Goal: Task Accomplishment & Management: Use online tool/utility

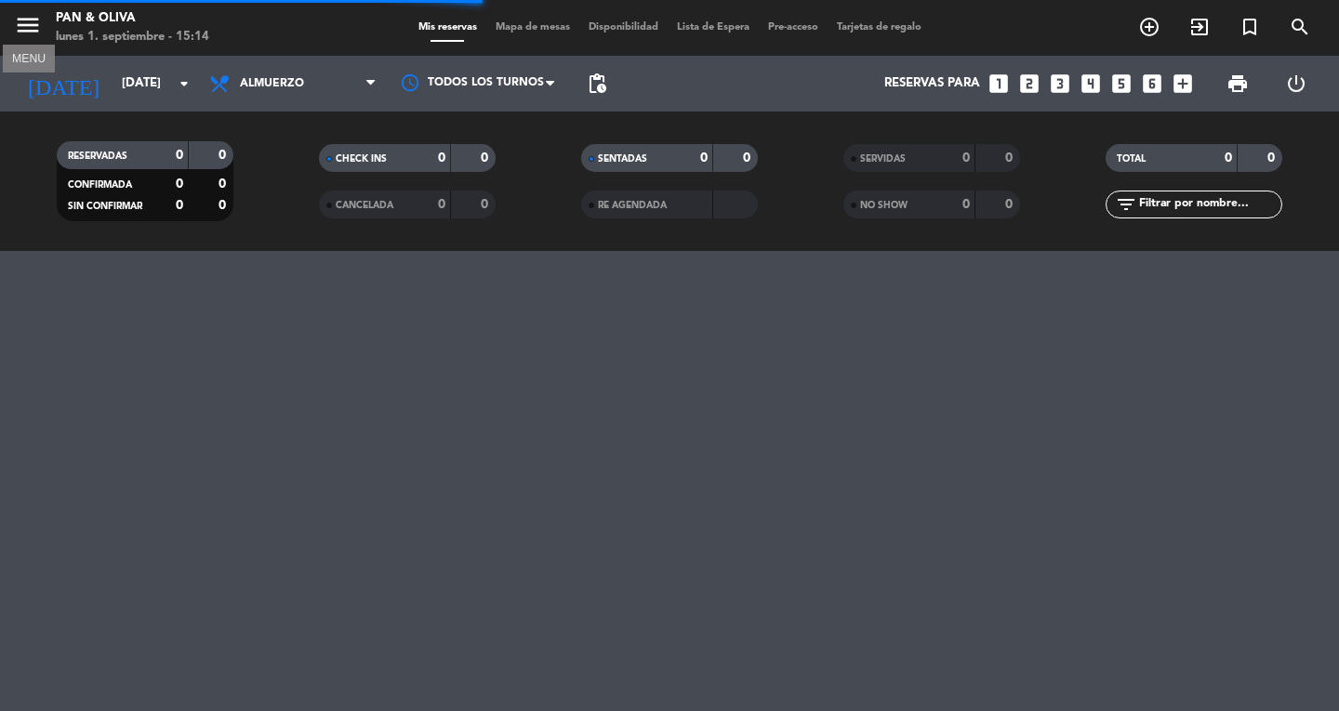
click at [15, 27] on icon "menu" at bounding box center [28, 25] width 28 height 28
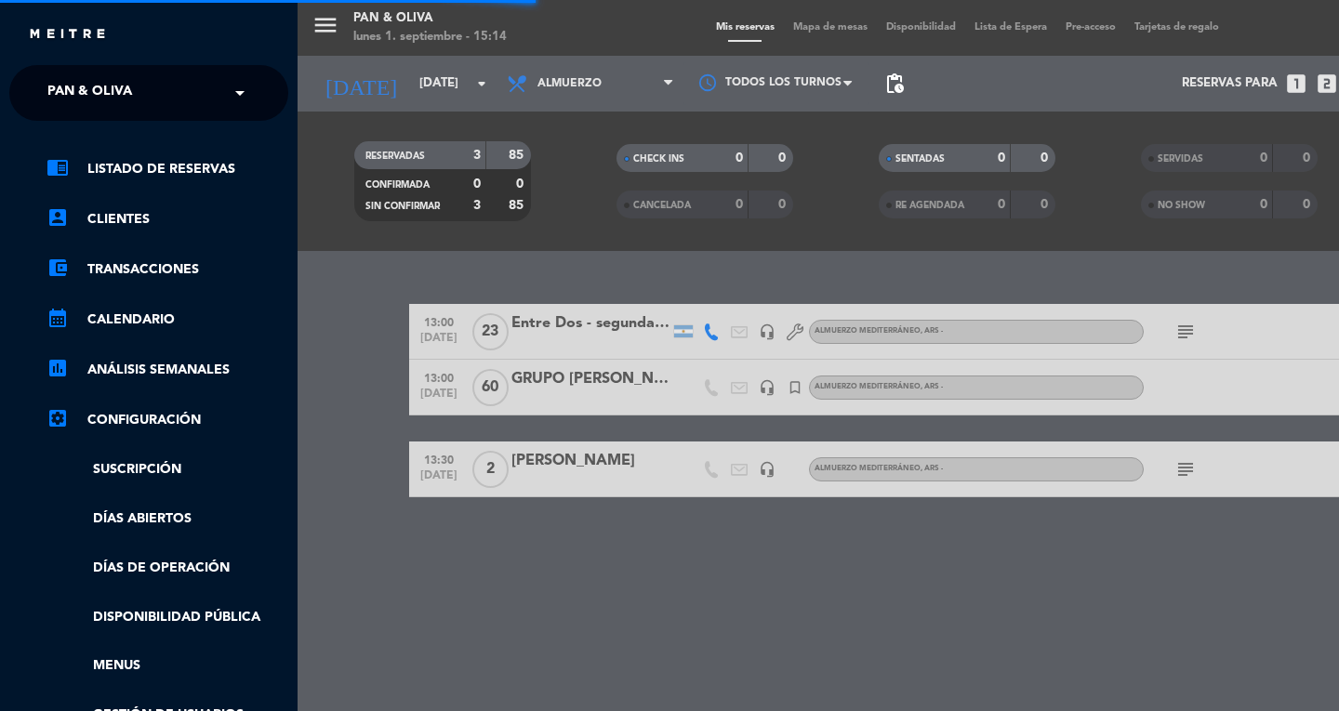
click at [77, 86] on span "Pan & Oliva" at bounding box center [89, 92] width 85 height 39
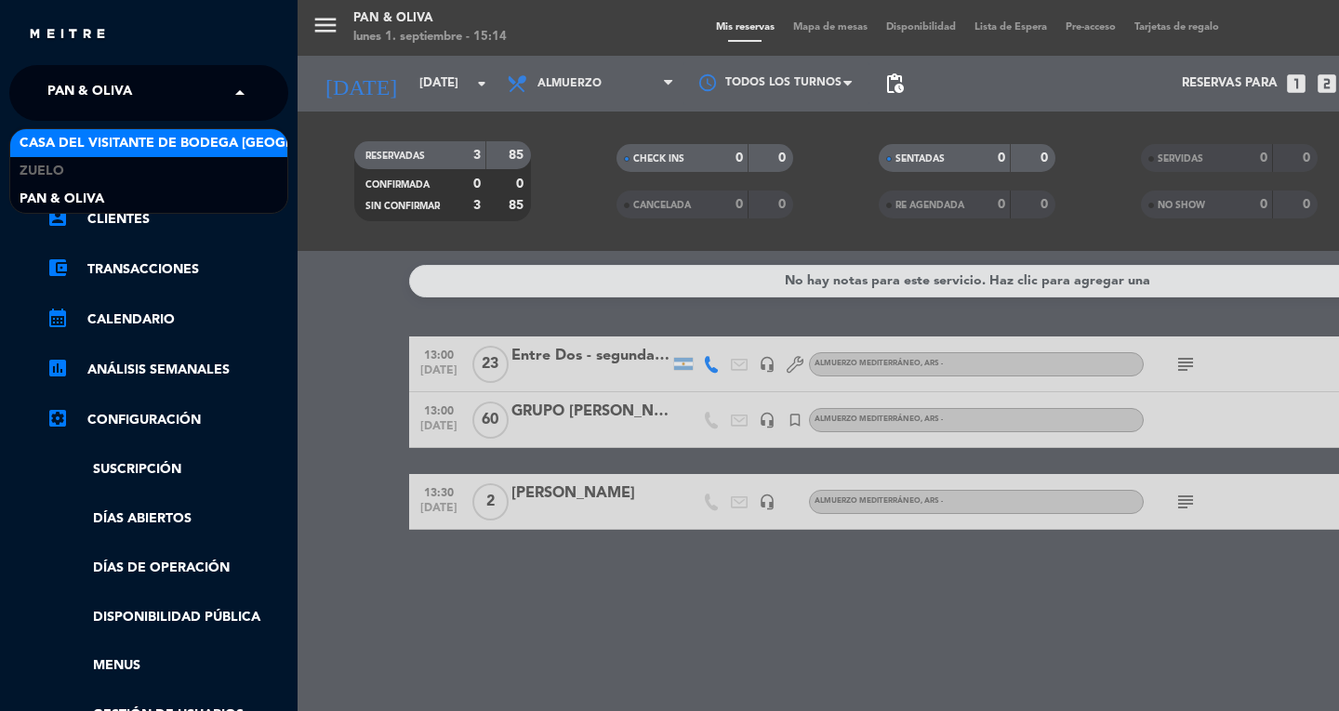
click at [148, 97] on div "× Pan & Oliva" at bounding box center [100, 92] width 120 height 39
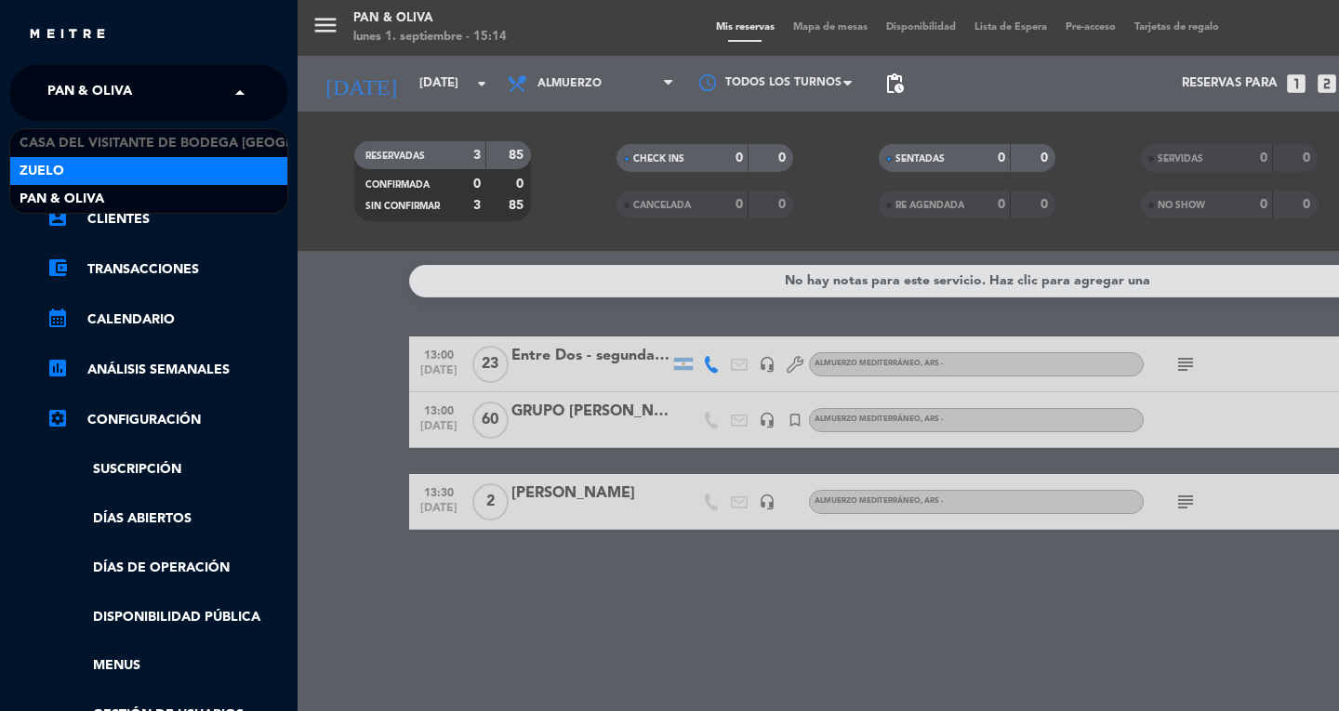
click at [109, 178] on div "Zuelo" at bounding box center [148, 171] width 277 height 28
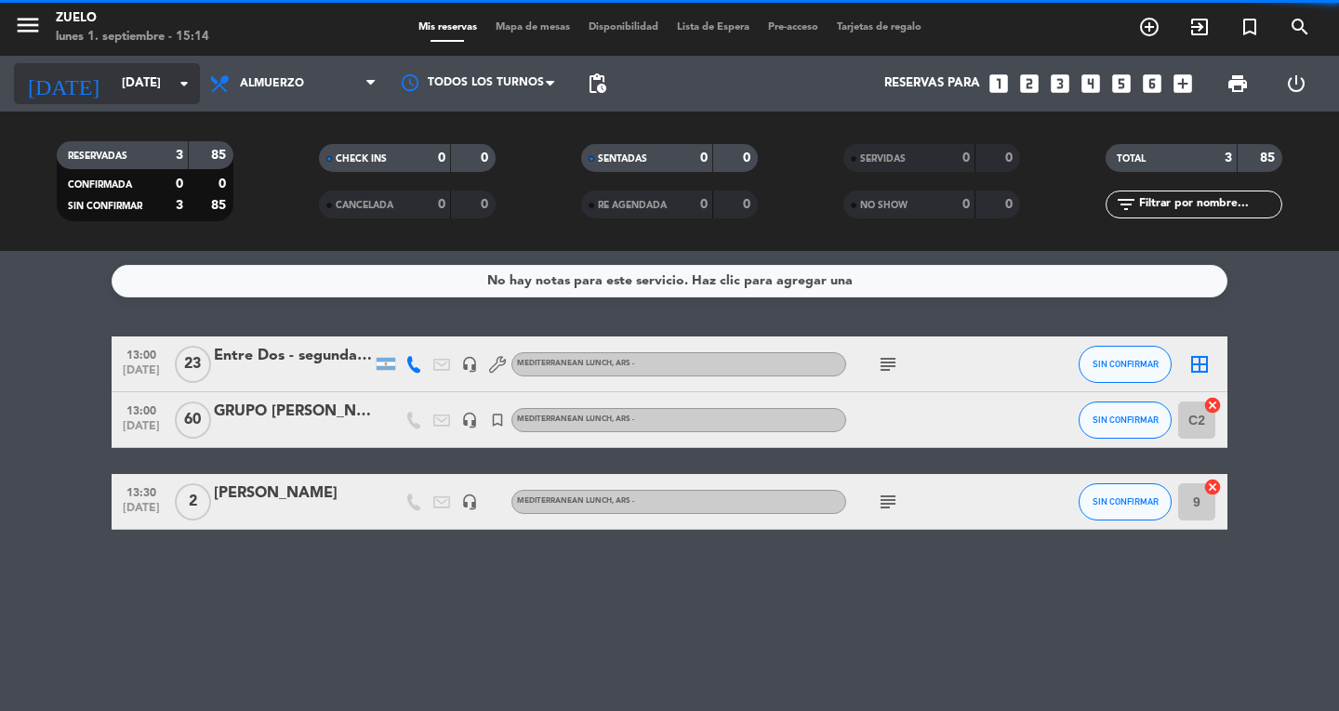
click at [138, 77] on input "[DATE]" at bounding box center [195, 83] width 164 height 33
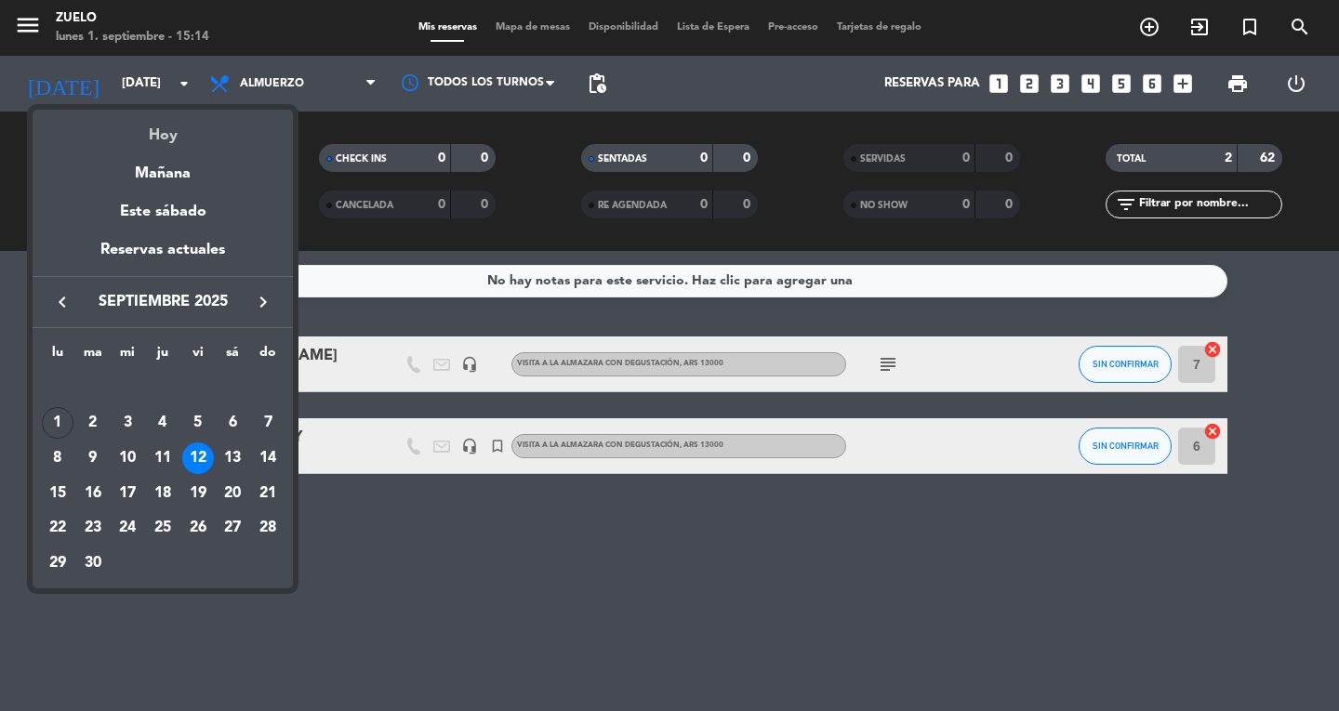
click at [145, 125] on div "Hoy" at bounding box center [163, 129] width 260 height 38
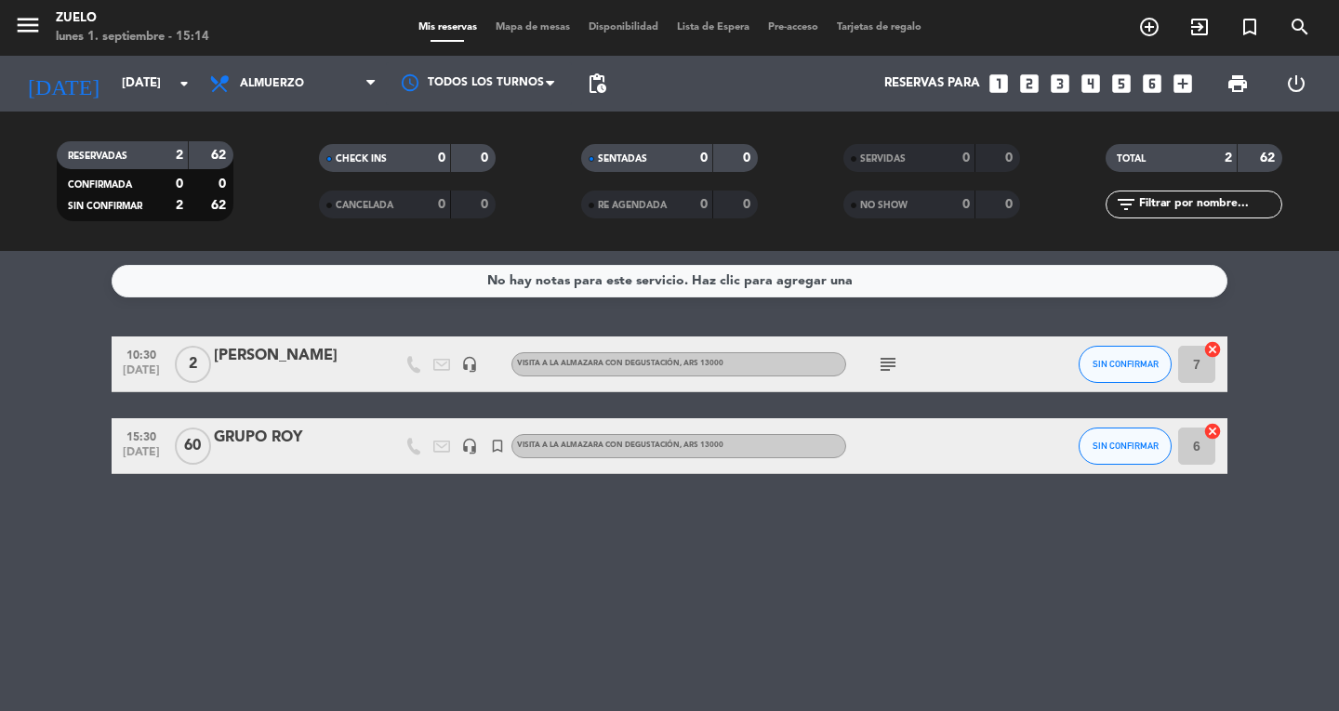
type input "[DATE]"
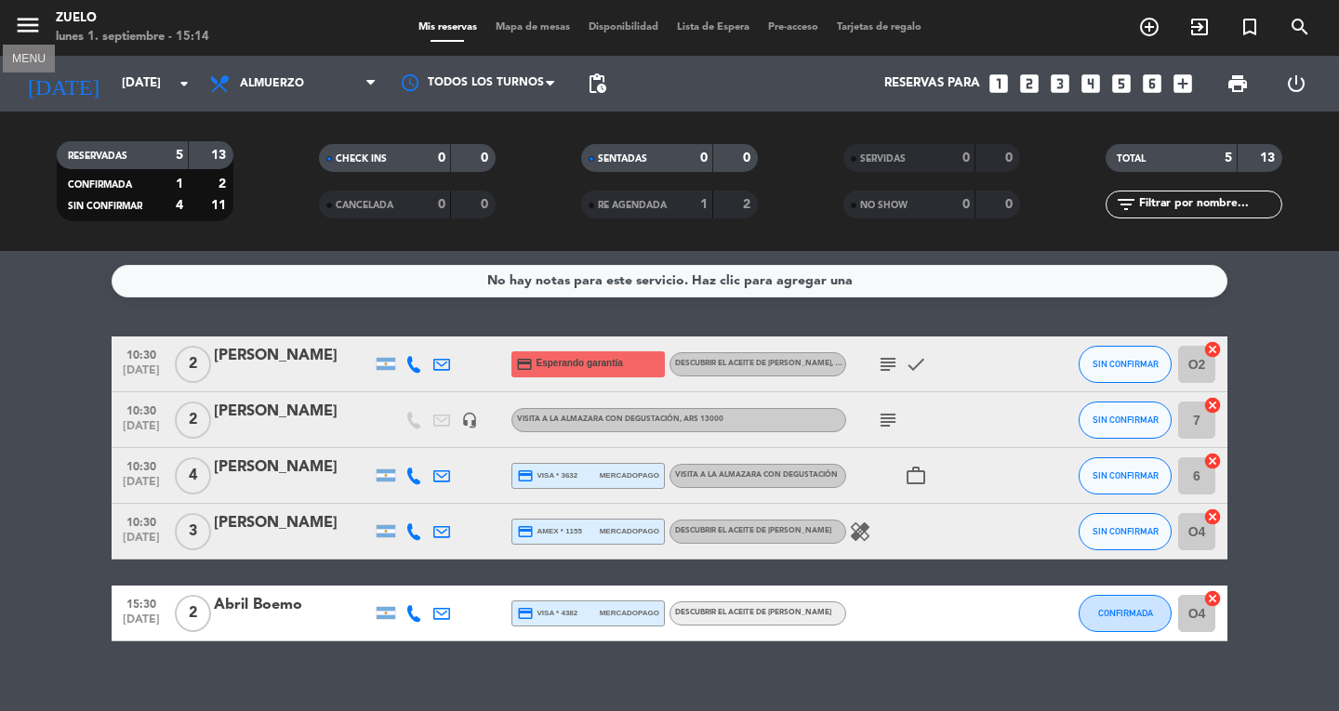
drag, startPoint x: 16, startPoint y: 24, endPoint x: 31, endPoint y: 31, distance: 16.2
click at [17, 25] on icon "menu" at bounding box center [28, 25] width 28 height 28
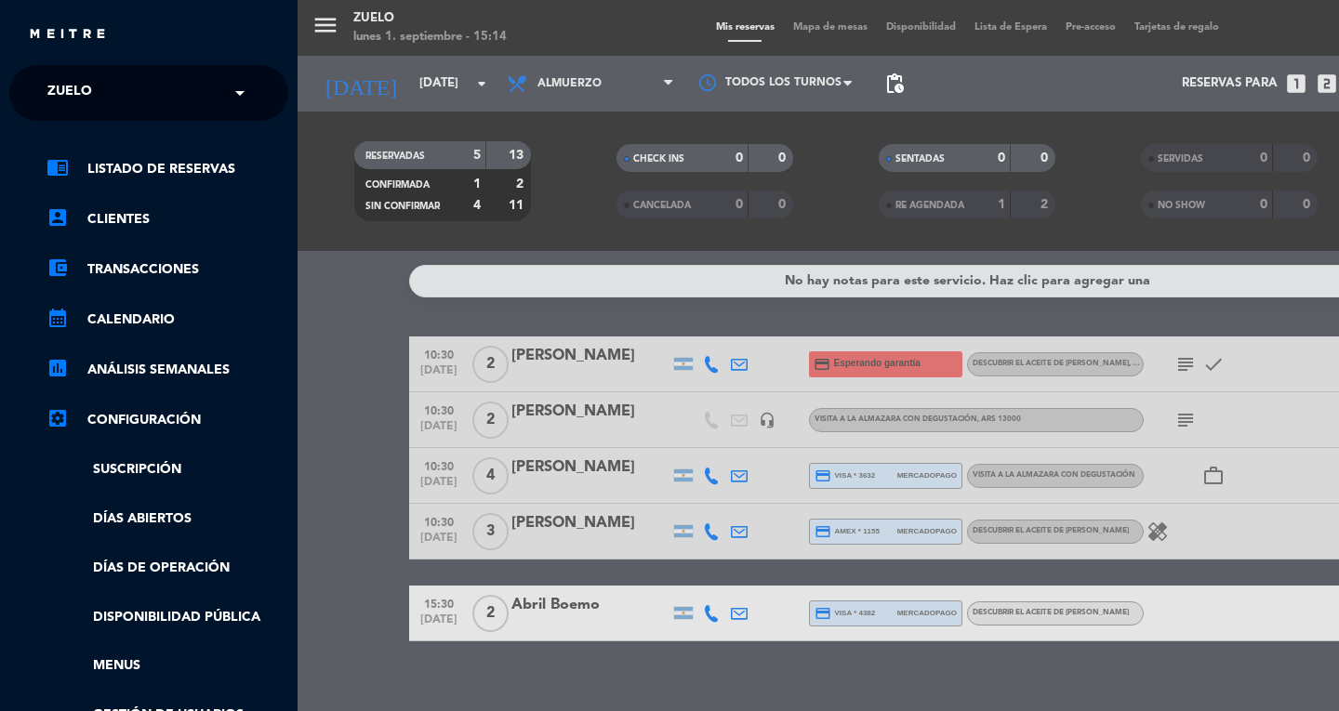
click at [36, 32] on img at bounding box center [67, 35] width 79 height 14
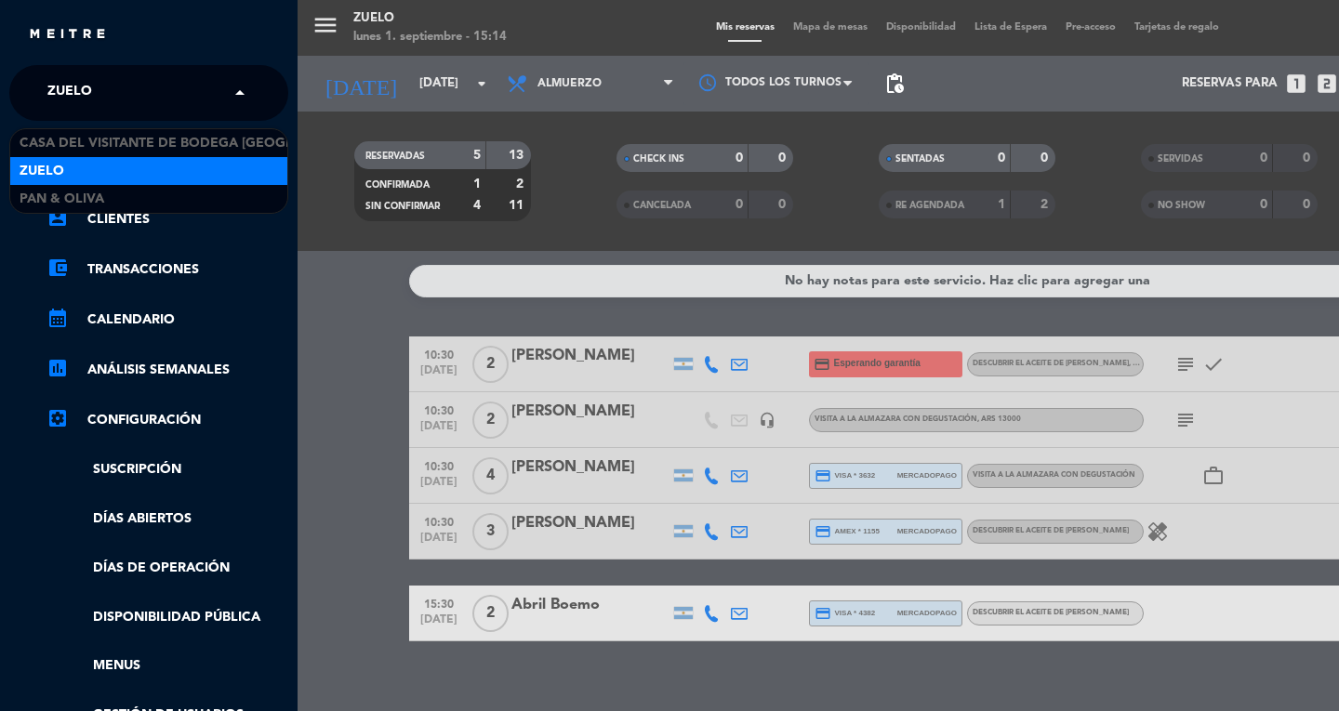
drag, startPoint x: 122, startPoint y: 80, endPoint x: 129, endPoint y: 123, distance: 43.4
click at [122, 85] on input "text" at bounding box center [150, 93] width 227 height 41
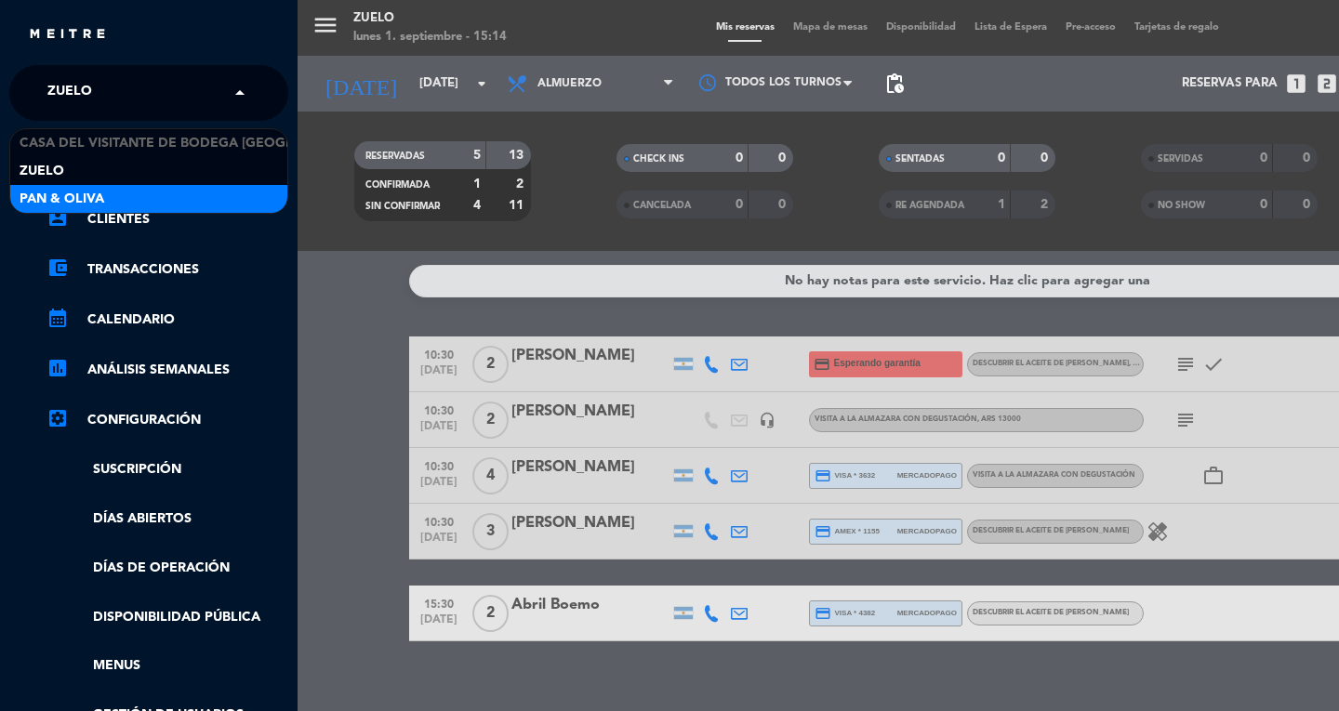
click at [141, 204] on div "Pan & Oliva" at bounding box center [148, 199] width 277 height 28
